Goal: Task Accomplishment & Management: Use online tool/utility

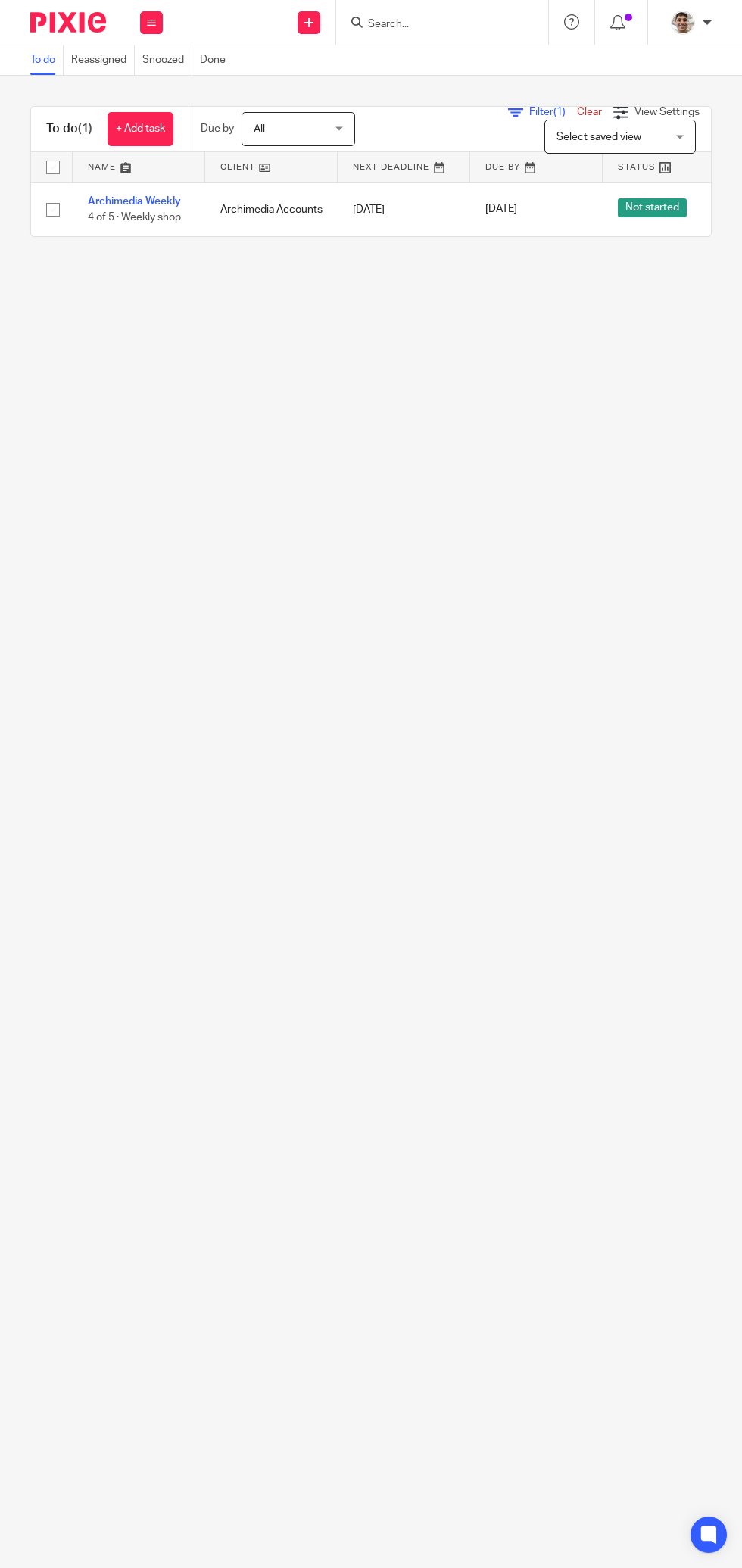
click at [159, 199] on link "Archimedia Weekly" at bounding box center [135, 201] width 93 height 11
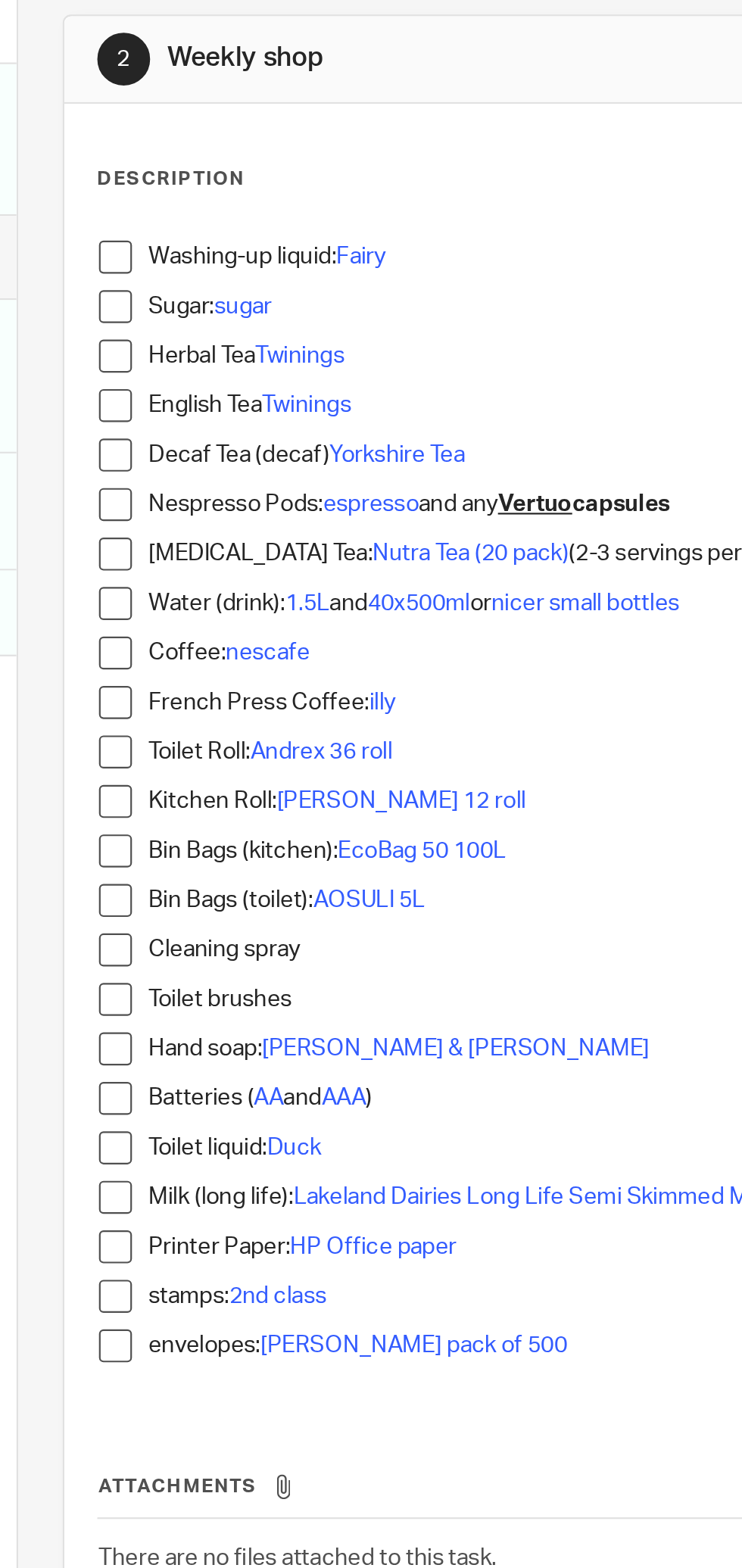
click at [294, 260] on span at bounding box center [292, 262] width 15 height 15
click at [292, 282] on span at bounding box center [292, 285] width 15 height 15
click at [298, 309] on span at bounding box center [292, 308] width 15 height 15
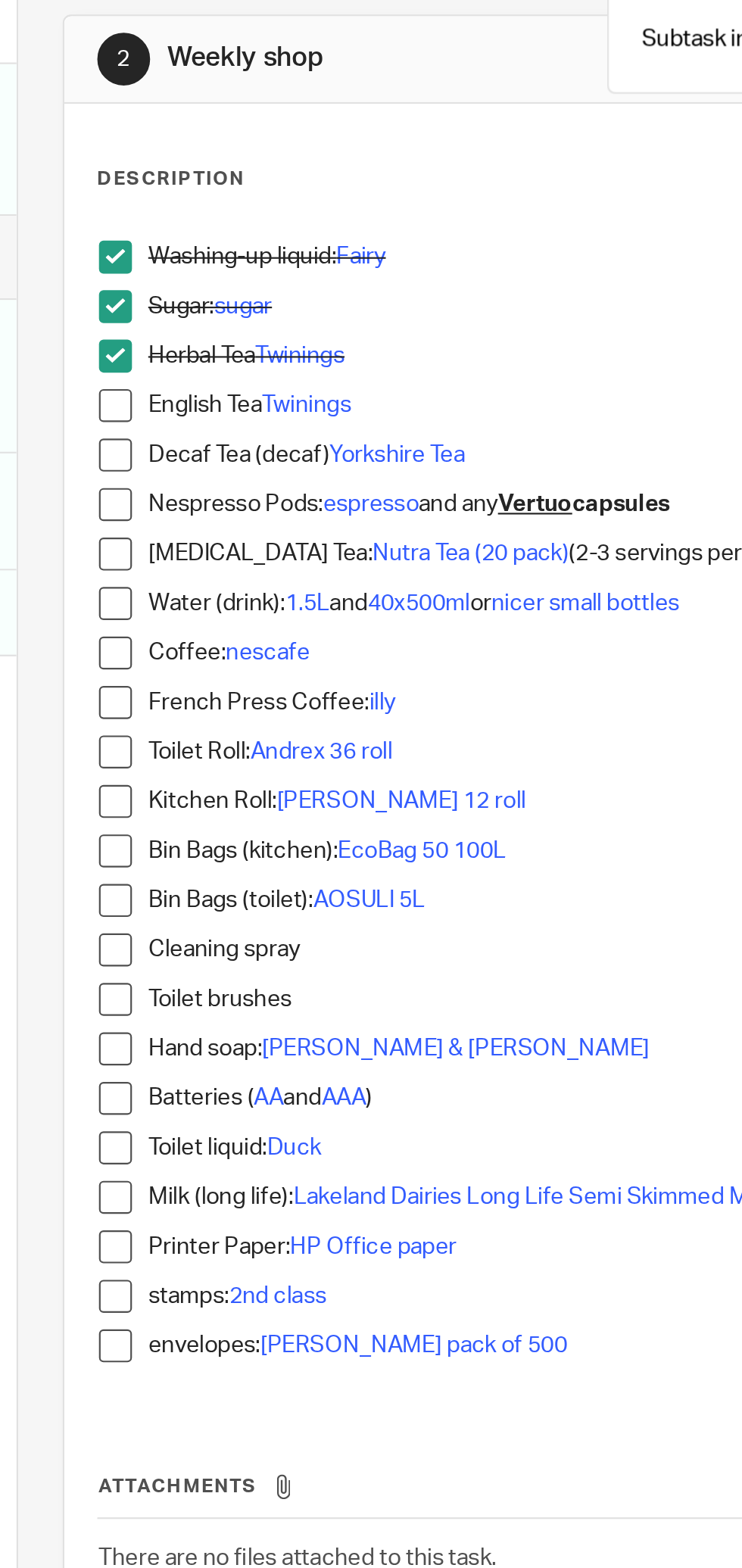
click at [292, 332] on span at bounding box center [292, 330] width 15 height 15
click at [295, 354] on span at bounding box center [292, 353] width 15 height 15
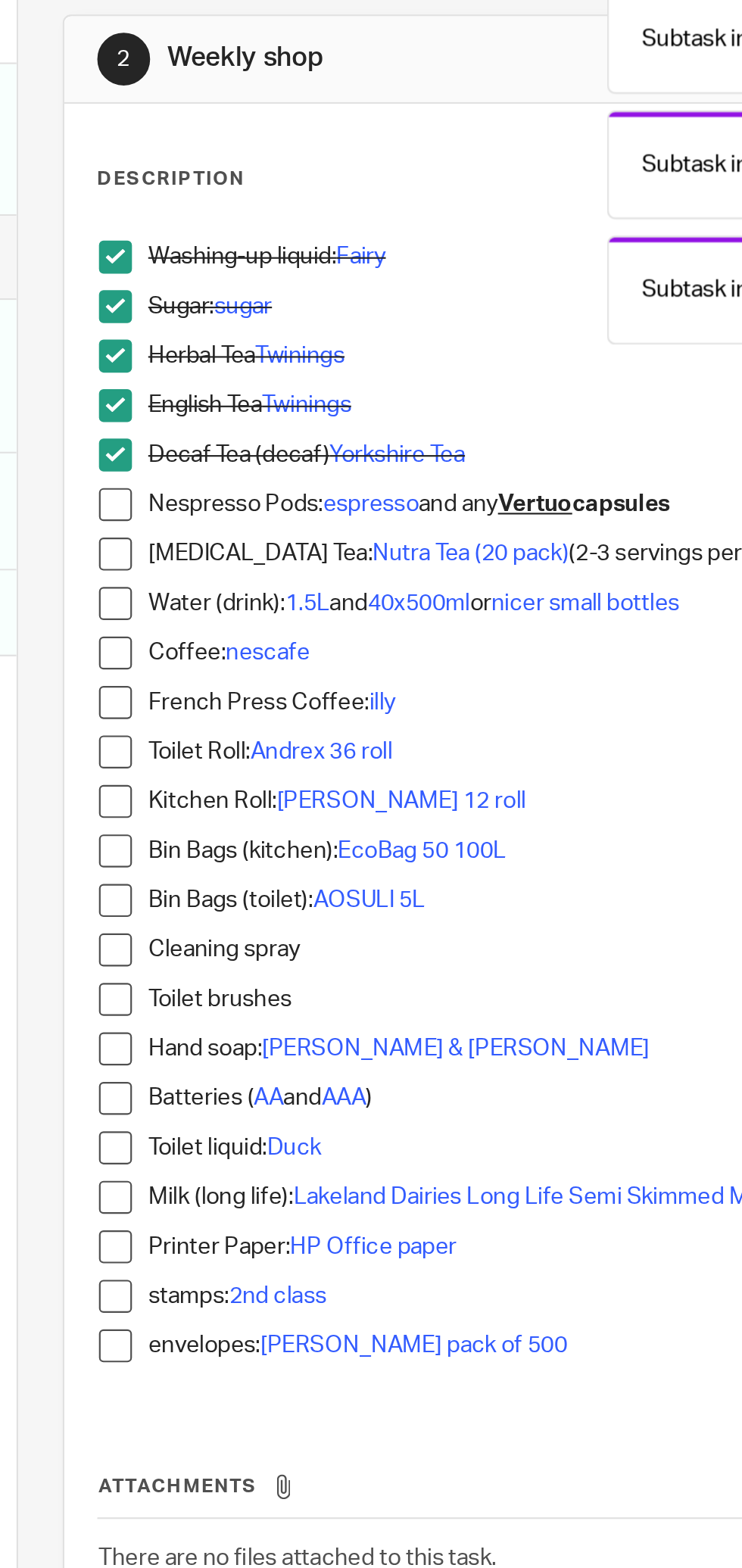
click at [294, 375] on span at bounding box center [292, 376] width 15 height 15
click at [285, 392] on span at bounding box center [292, 398] width 15 height 15
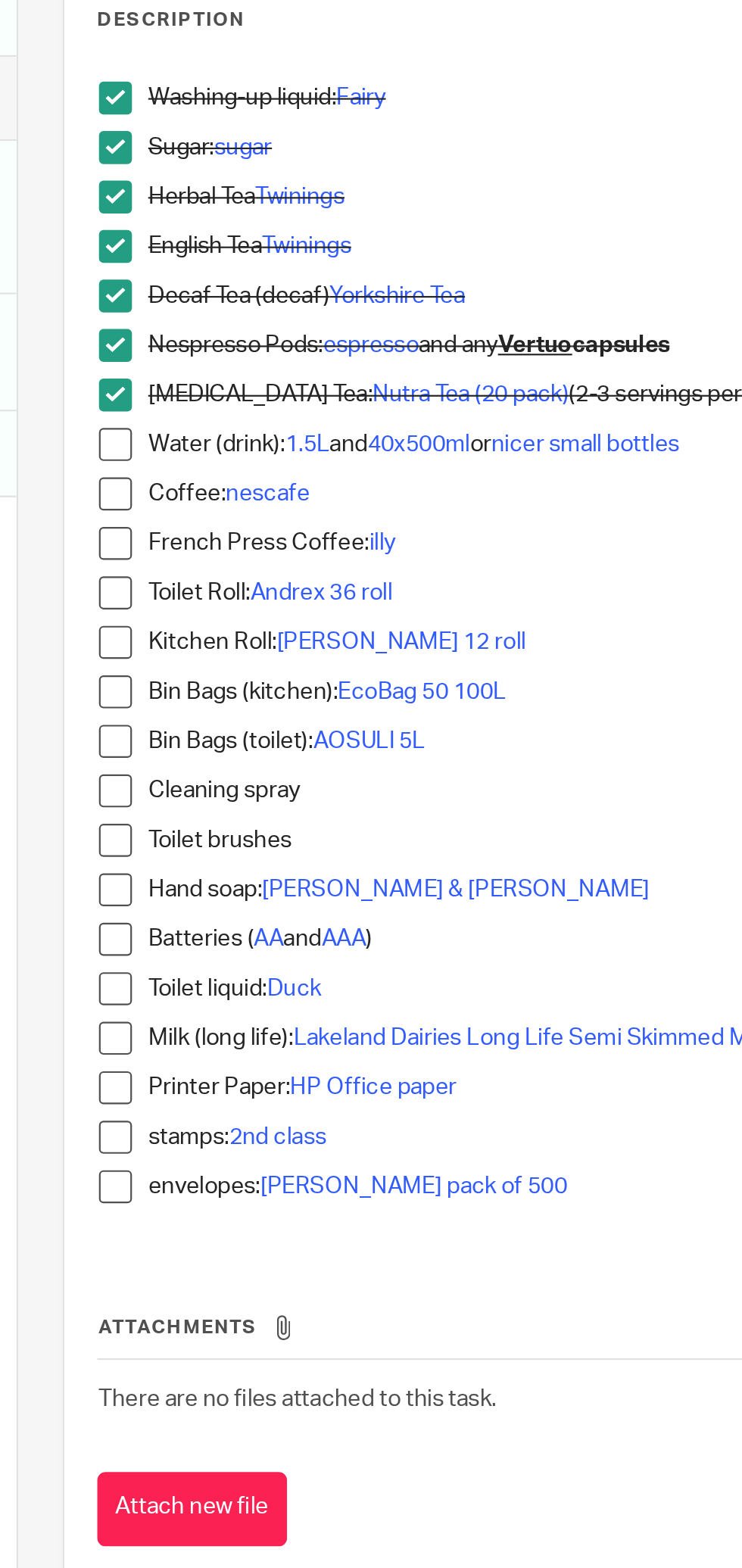
click at [294, 444] on span at bounding box center [292, 444] width 15 height 15
click at [293, 468] on span at bounding box center [292, 467] width 15 height 15
click at [299, 490] on span at bounding box center [292, 490] width 15 height 15
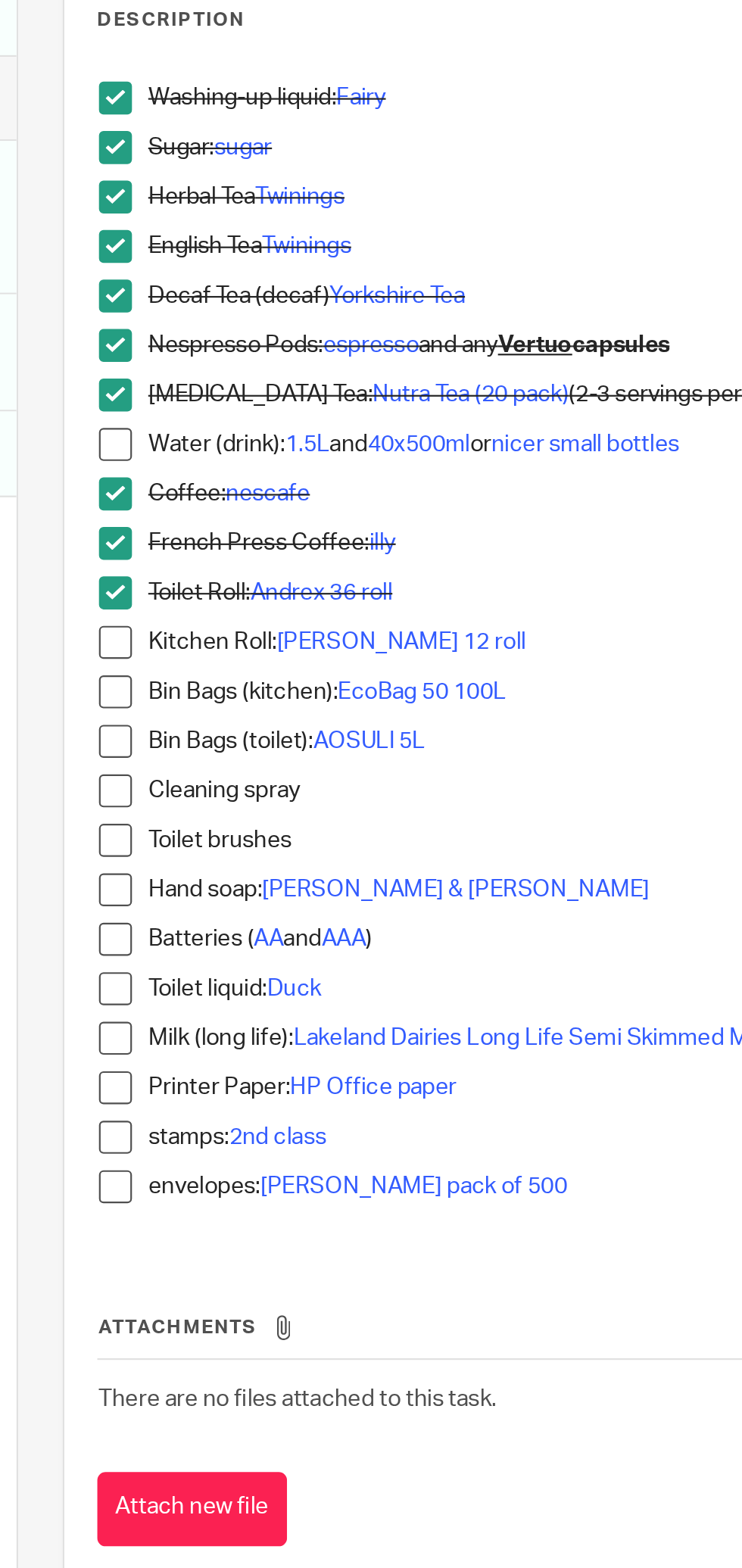
click at [287, 512] on span at bounding box center [292, 512] width 15 height 15
click at [294, 555] on span at bounding box center [292, 557] width 15 height 15
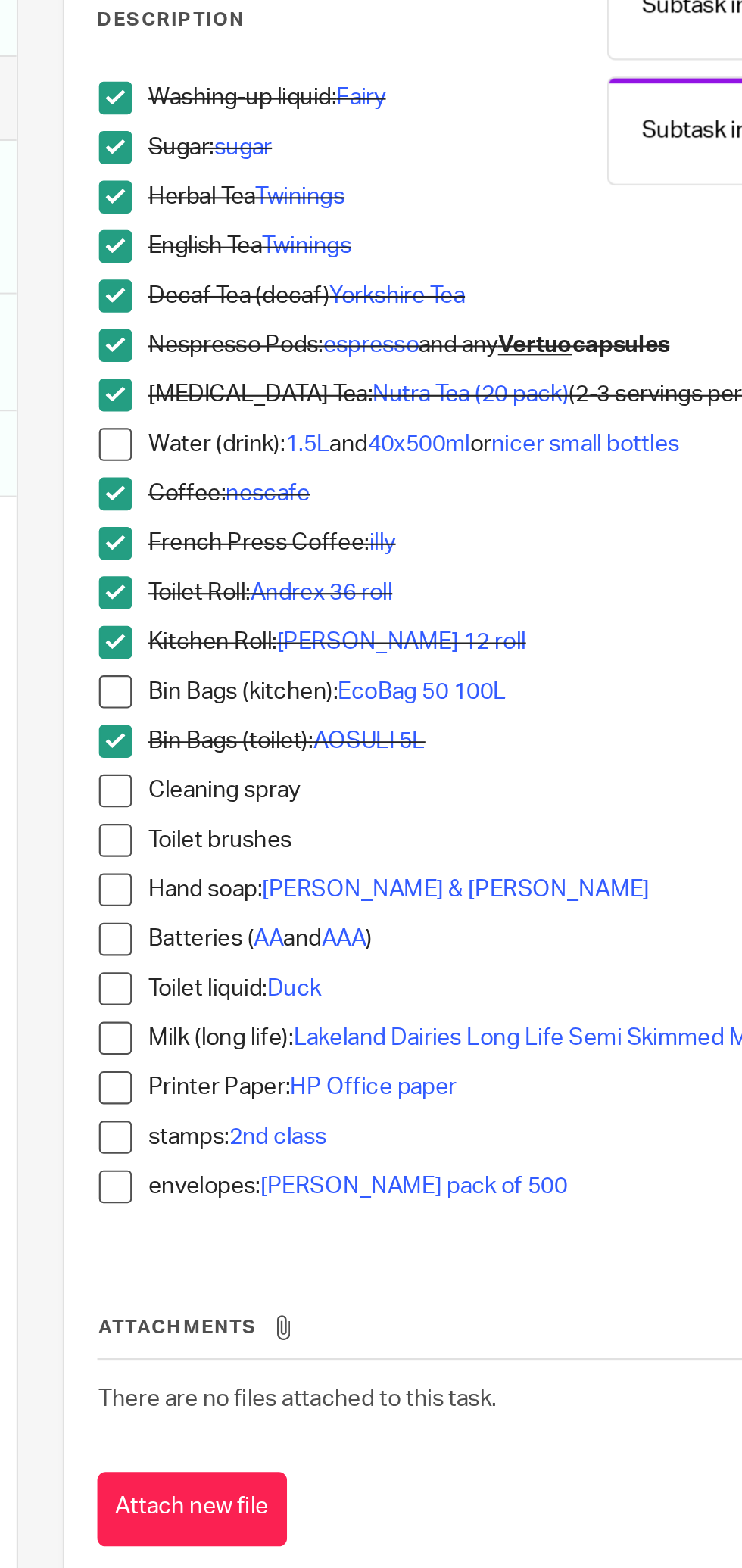
click at [294, 539] on span at bounding box center [292, 535] width 15 height 15
click at [293, 576] on span at bounding box center [292, 580] width 15 height 15
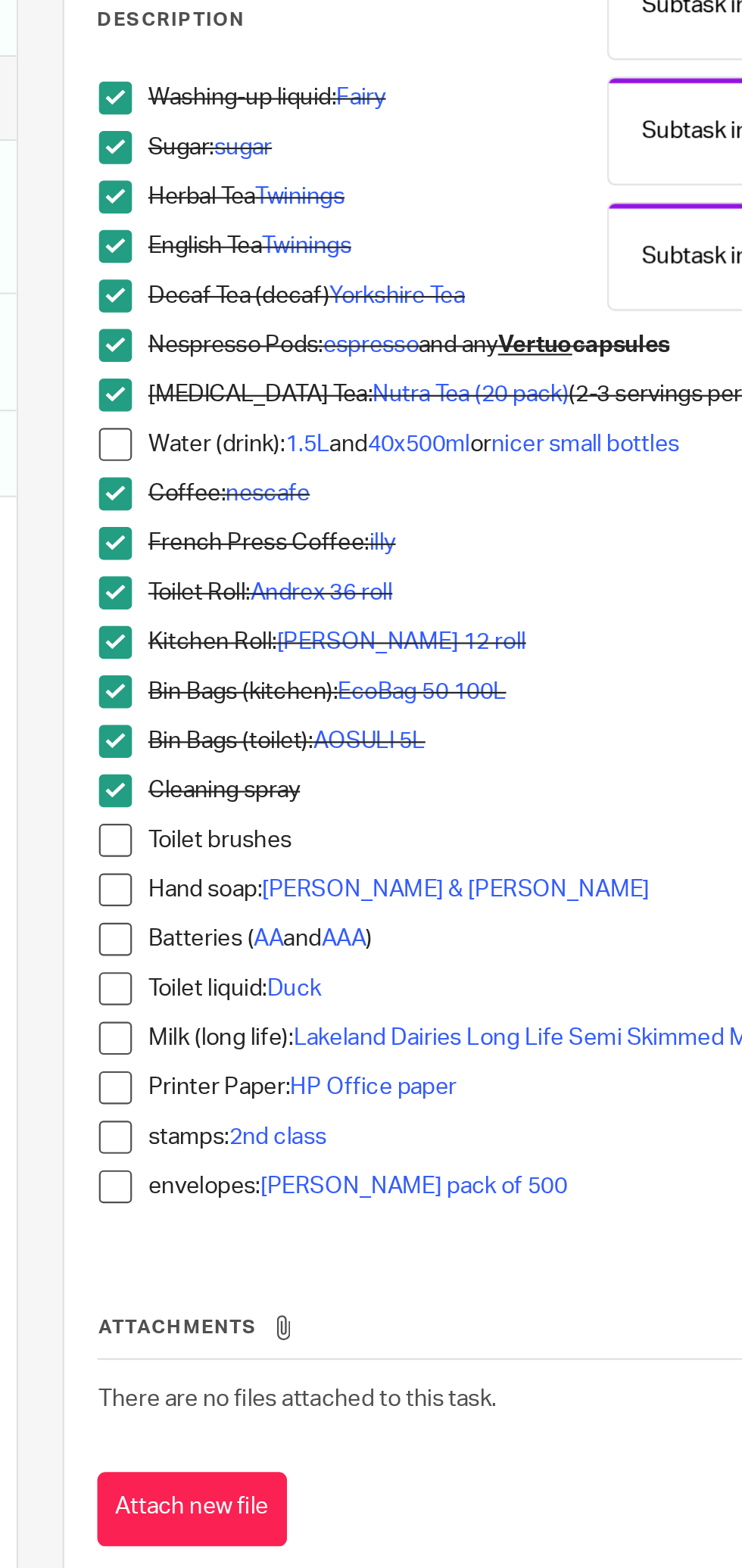
click at [298, 605] on span at bounding box center [292, 603] width 15 height 15
click at [295, 626] on span at bounding box center [292, 626] width 15 height 15
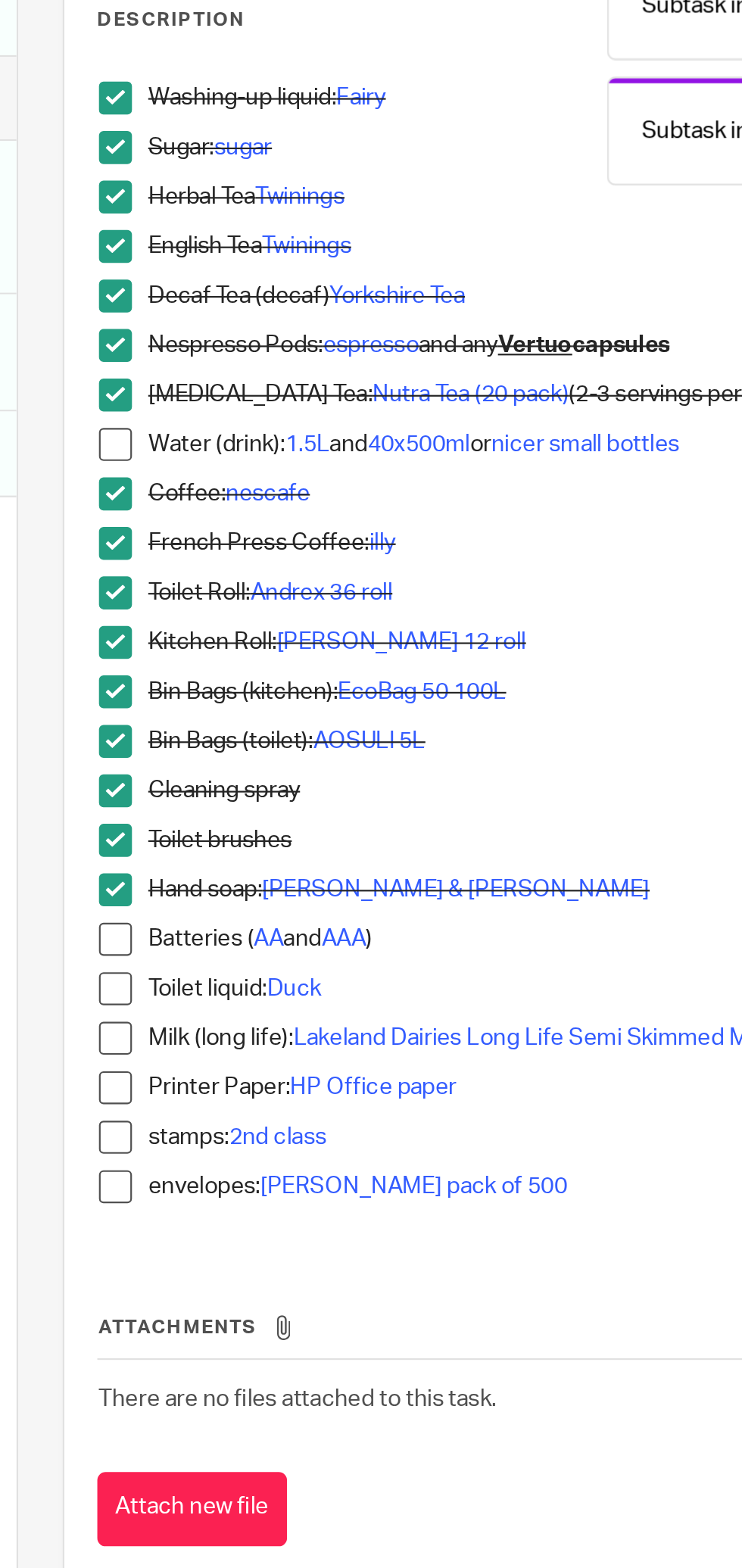
click at [296, 645] on span at bounding box center [292, 649] width 15 height 15
click at [296, 671] on span at bounding box center [292, 671] width 15 height 15
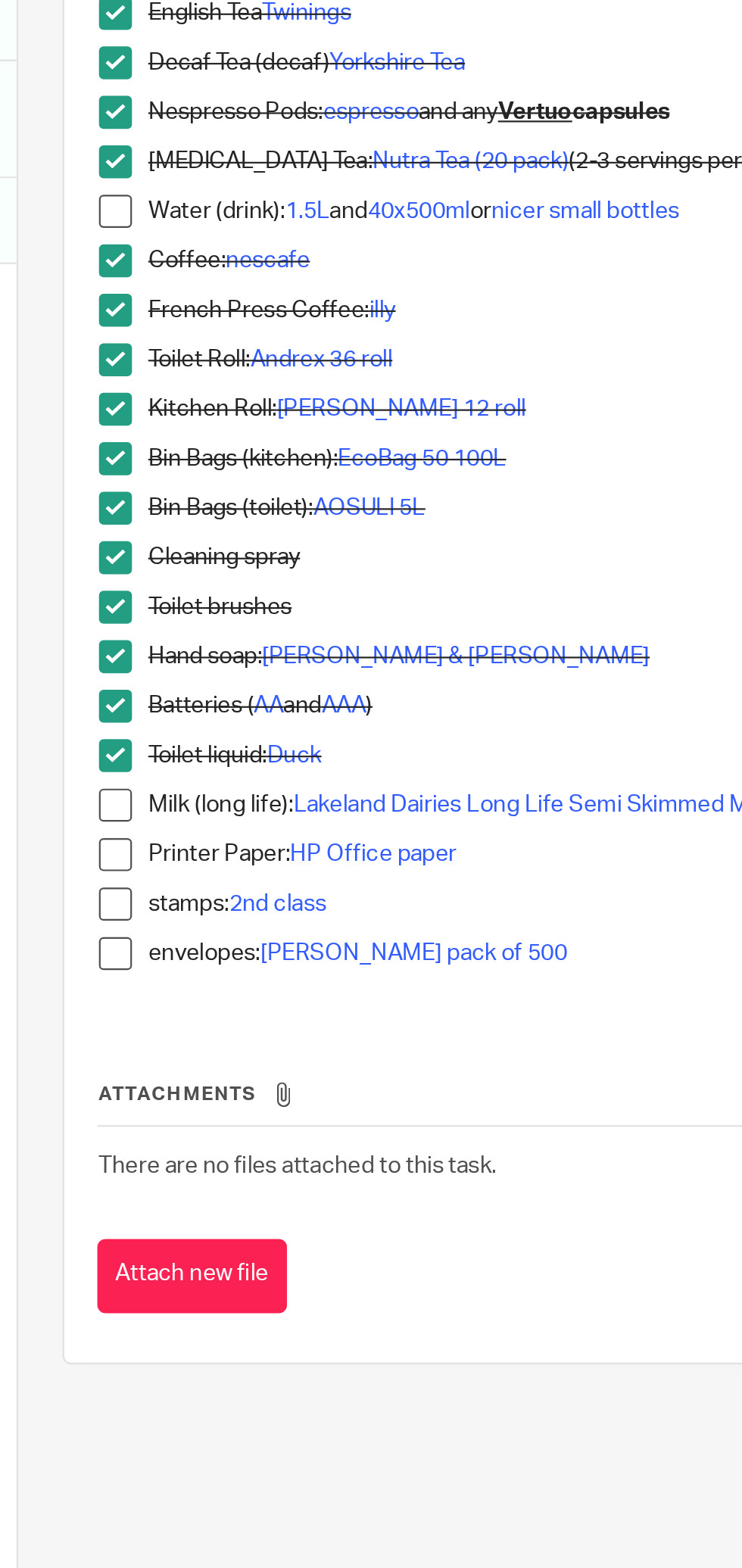
click at [292, 693] on span at bounding box center [292, 693] width 15 height 15
click at [292, 715] on span at bounding box center [292, 716] width 15 height 15
